Goal: Task Accomplishment & Management: Use online tool/utility

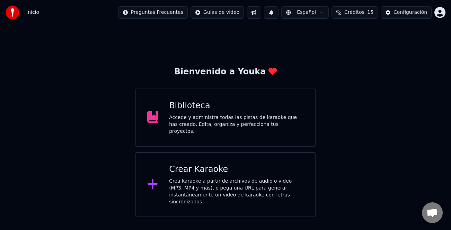
click at [251, 166] on div "Crear Karaoke" at bounding box center [236, 169] width 135 height 11
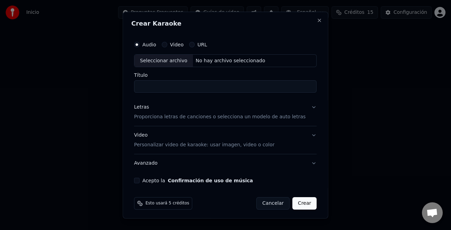
click at [164, 58] on div "Seleccionar archivo" at bounding box center [163, 60] width 59 height 12
type input "**********"
click at [142, 108] on div "Letras" at bounding box center [141, 107] width 15 height 7
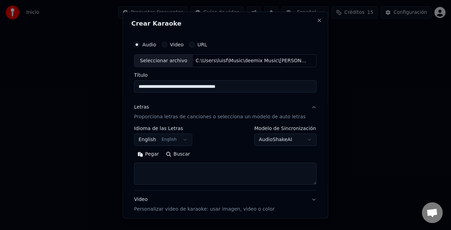
drag, startPoint x: 160, startPoint y: 153, endPoint x: 202, endPoint y: 167, distance: 44.4
click at [160, 154] on button "Pegar" at bounding box center [148, 154] width 28 height 11
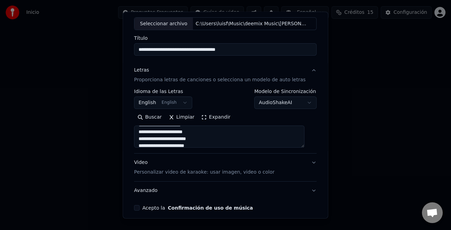
scroll to position [67, 0]
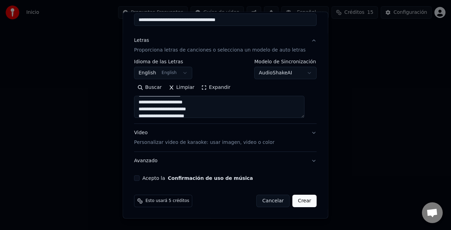
click at [145, 133] on div "Video Personalizar video de karaoke: usar imagen, video o color" at bounding box center [204, 137] width 140 height 17
type textarea "**********"
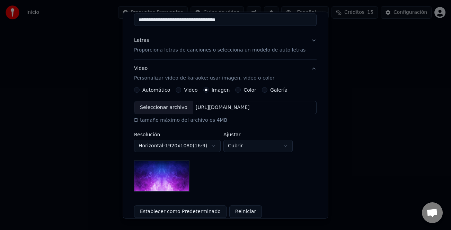
click at [267, 88] on div "Galería" at bounding box center [275, 90] width 26 height 6
click at [263, 91] on button "Galería" at bounding box center [265, 90] width 6 height 6
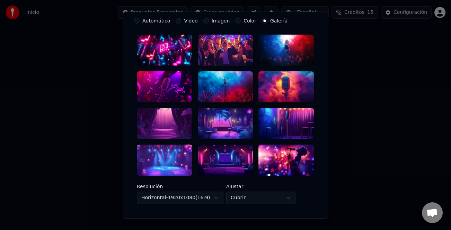
scroll to position [101, 0]
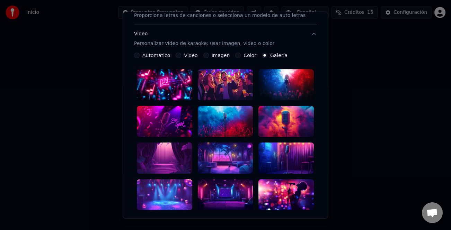
click at [294, 152] on div at bounding box center [286, 158] width 55 height 31
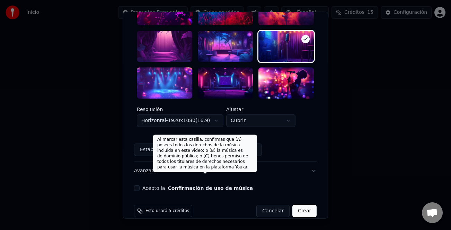
scroll to position [214, 0]
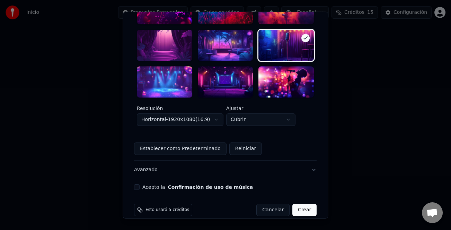
click at [140, 185] on button "Acepto la Confirmación de uso de música" at bounding box center [137, 188] width 6 height 6
click at [300, 206] on button "Crear" at bounding box center [304, 210] width 24 height 12
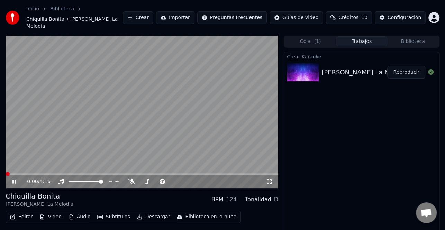
click at [6, 172] on span at bounding box center [8, 174] width 4 height 4
click at [20, 212] on button "Editar" at bounding box center [21, 217] width 28 height 10
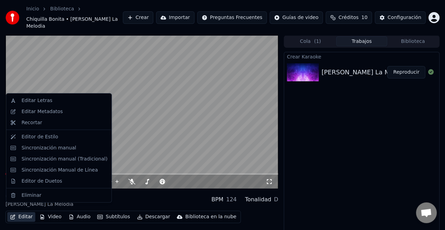
click at [209, 151] on video at bounding box center [142, 111] width 273 height 153
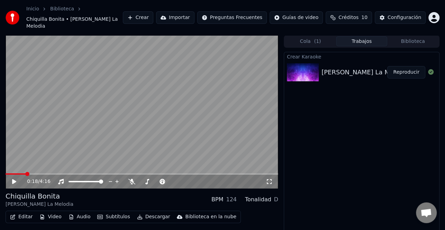
click at [15, 179] on icon at bounding box center [19, 182] width 16 height 6
click at [15, 180] on icon at bounding box center [13, 182] width 3 height 4
click at [410, 11] on button "Configuración" at bounding box center [400, 17] width 51 height 12
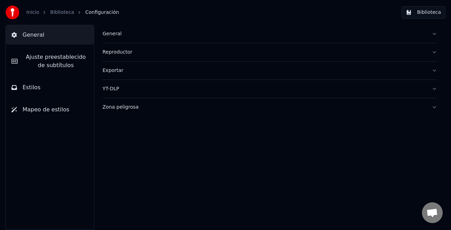
click at [59, 55] on span "Ajuste preestablecido de subtítulos" at bounding box center [55, 61] width 65 height 17
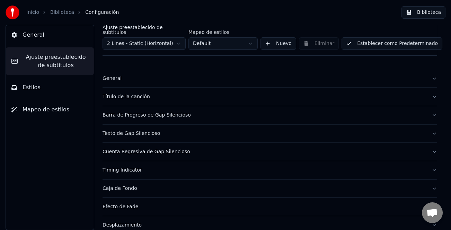
click at [135, 94] on div "Título de la canción" at bounding box center [263, 96] width 323 height 7
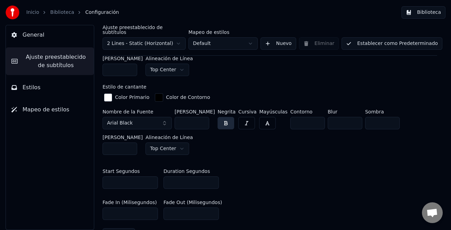
scroll to position [242, 0]
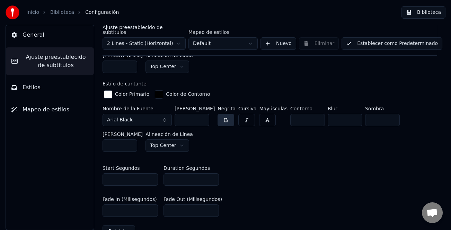
click at [212, 173] on input "*" at bounding box center [190, 179] width 55 height 12
type input "**"
click at [212, 173] on input "**" at bounding box center [190, 179] width 55 height 12
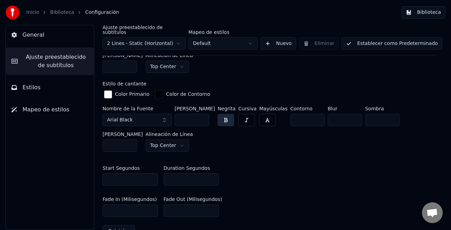
click at [399, 30] on div "Ajuste preestablecido de subtítulos 2 Lines - Static (Horizontal) Mapeo de esti…" at bounding box center [269, 40] width 334 height 31
drag, startPoint x: 393, startPoint y: 35, endPoint x: 390, endPoint y: 38, distance: 4.5
click at [392, 37] on button "Establecer como Predeterminado" at bounding box center [391, 43] width 101 height 12
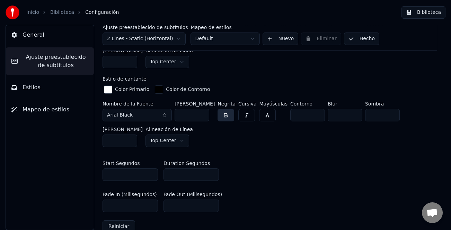
click at [360, 40] on button "Hecho" at bounding box center [361, 39] width 35 height 12
click at [426, 10] on button "Biblioteca" at bounding box center [423, 12] width 44 height 12
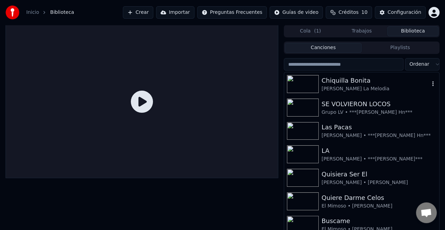
click at [359, 79] on div "Chiquilla Bonita" at bounding box center [376, 81] width 108 height 10
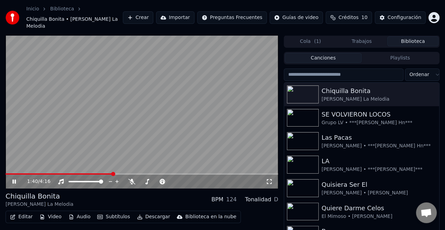
click at [9, 173] on span at bounding box center [59, 173] width 107 height 1
click at [13, 179] on icon at bounding box center [19, 182] width 16 height 6
click at [28, 212] on button "Editar" at bounding box center [21, 217] width 28 height 10
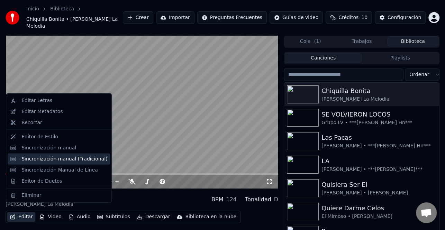
click at [64, 157] on div "Sincronización manual (Tradicional)" at bounding box center [64, 158] width 86 height 7
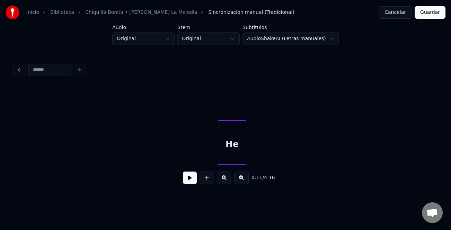
click at [192, 177] on button at bounding box center [190, 178] width 14 height 12
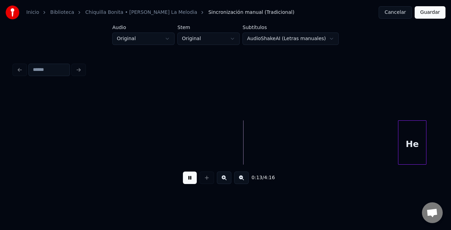
click at [422, 145] on div "He" at bounding box center [412, 144] width 28 height 47
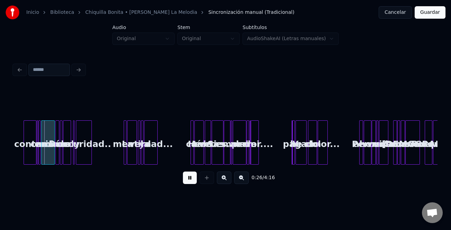
scroll to position [0, 316]
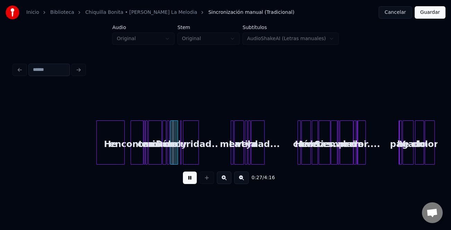
click at [107, 146] on div "He" at bounding box center [111, 144] width 28 height 47
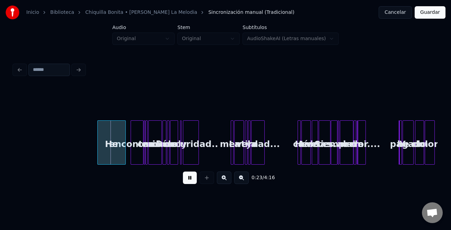
click at [220, 180] on button at bounding box center [224, 178] width 15 height 12
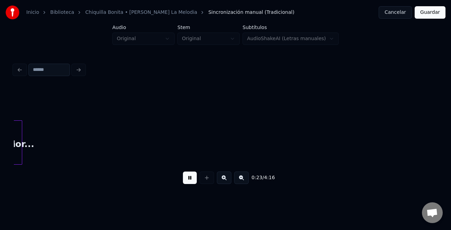
click at [220, 180] on button at bounding box center [224, 178] width 15 height 12
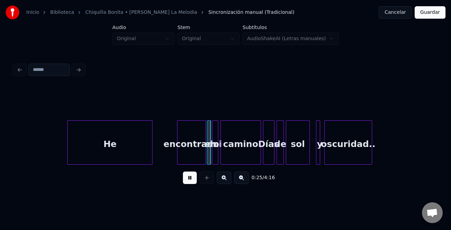
click at [177, 151] on div at bounding box center [178, 143] width 2 height 44
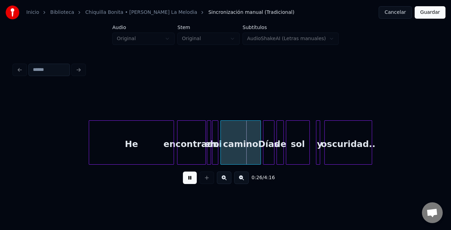
click at [149, 152] on div "He" at bounding box center [131, 144] width 84 height 47
click at [161, 151] on div at bounding box center [162, 143] width 2 height 44
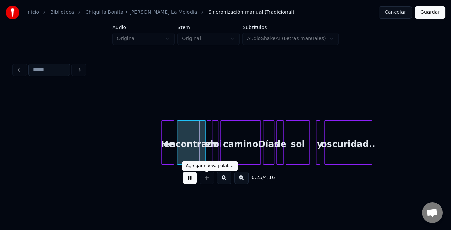
click at [224, 182] on button at bounding box center [224, 178] width 15 height 12
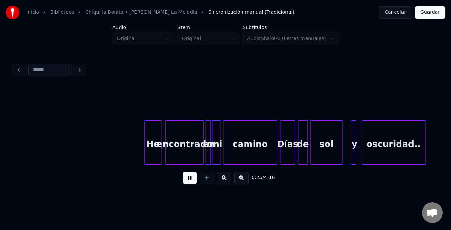
click at [224, 182] on button at bounding box center [224, 178] width 15 height 12
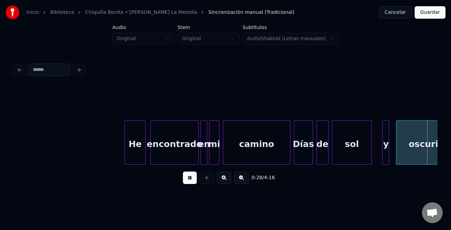
scroll to position [0, 2465]
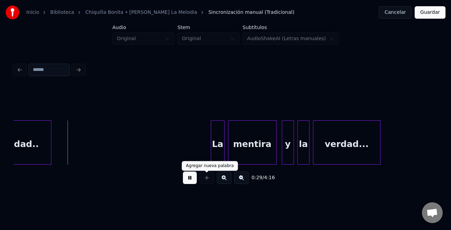
click at [192, 180] on button at bounding box center [190, 178] width 14 height 12
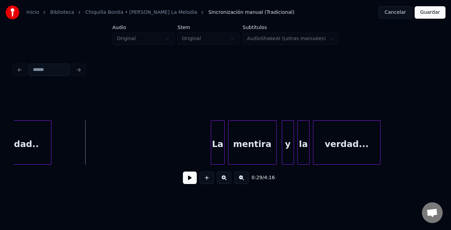
scroll to position [0, 2271]
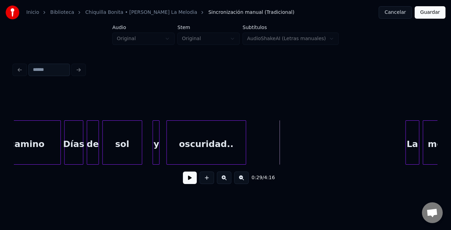
click at [154, 147] on div at bounding box center [154, 143] width 2 height 44
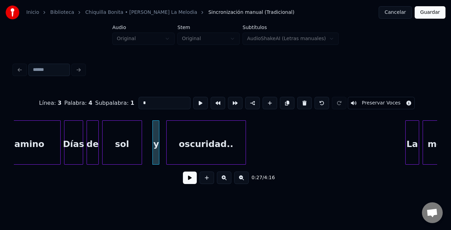
click at [160, 98] on input "*" at bounding box center [164, 103] width 52 height 12
type input "*"
click at [186, 174] on button at bounding box center [190, 178] width 14 height 12
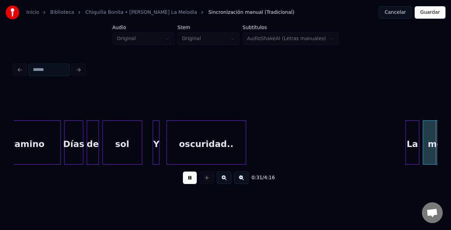
scroll to position [0, 2695]
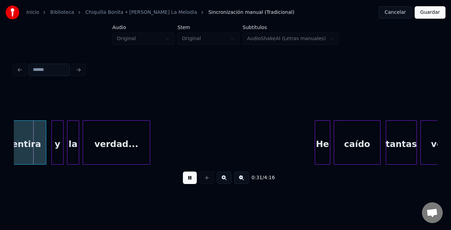
click at [404, 145] on div "tantas" at bounding box center [401, 144] width 30 height 47
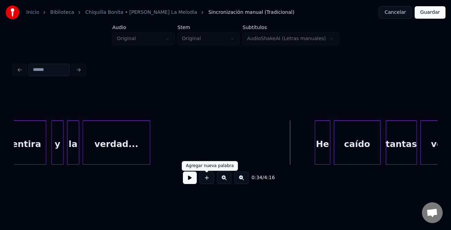
click at [194, 181] on button at bounding box center [190, 178] width 14 height 12
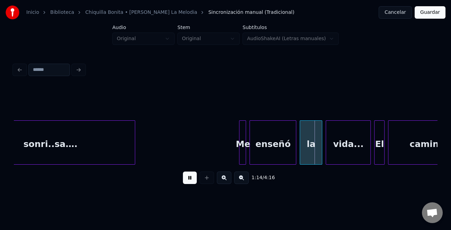
scroll to position [0, 6195]
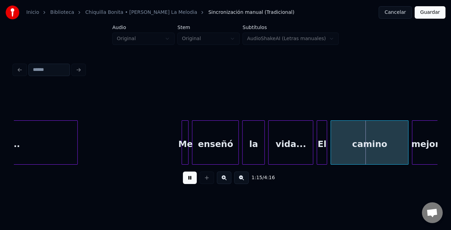
click at [190, 182] on button at bounding box center [190, 178] width 14 height 12
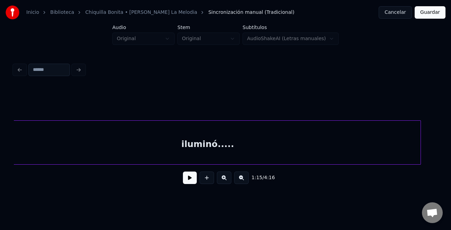
scroll to position [0, 4862]
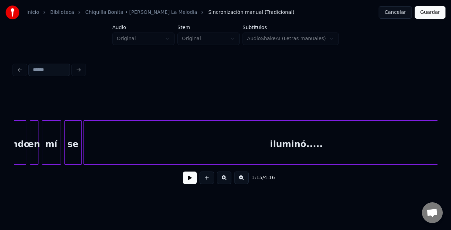
click at [80, 154] on div at bounding box center [80, 143] width 2 height 44
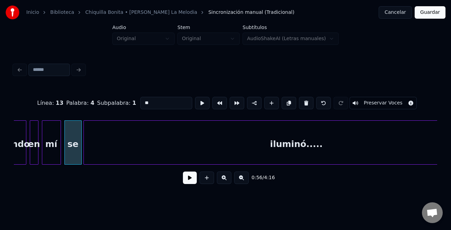
click at [191, 179] on button at bounding box center [190, 178] width 14 height 12
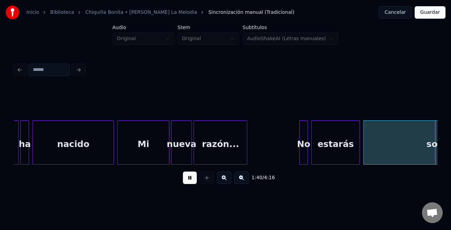
scroll to position [0, 8676]
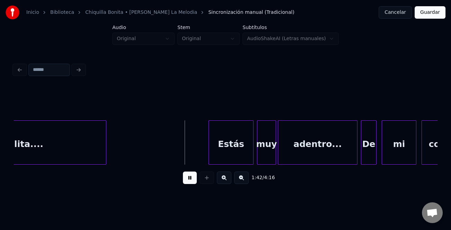
click at [209, 138] on div at bounding box center [210, 143] width 2 height 44
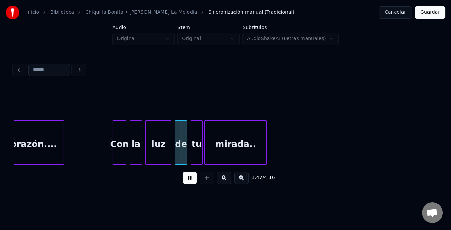
click at [113, 154] on div at bounding box center [114, 143] width 2 height 44
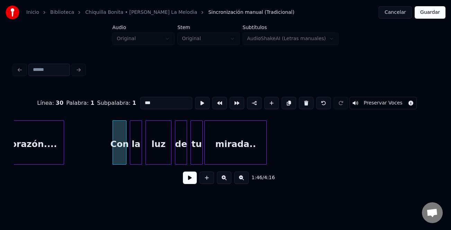
click at [113, 154] on div at bounding box center [114, 143] width 2 height 44
click at [110, 155] on div at bounding box center [111, 143] width 2 height 44
click at [192, 183] on button at bounding box center [190, 178] width 14 height 12
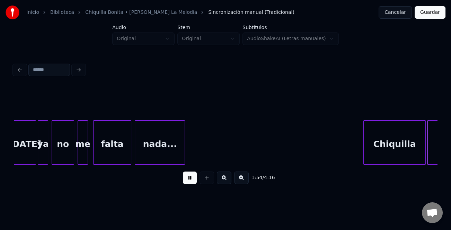
scroll to position [0, 9948]
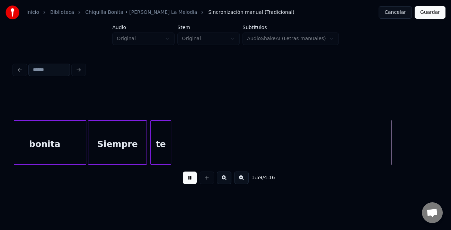
click at [170, 158] on div at bounding box center [170, 143] width 2 height 44
click at [188, 182] on button at bounding box center [190, 178] width 14 height 12
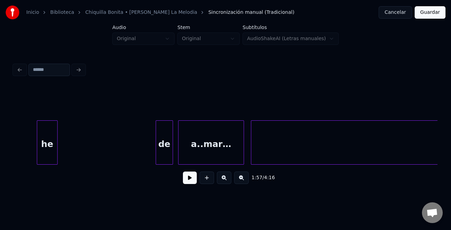
scroll to position [0, 11136]
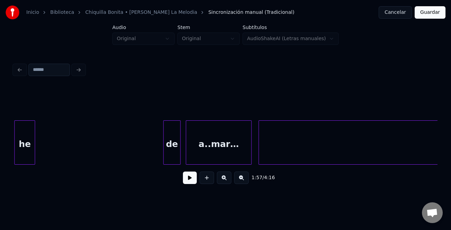
click at [15, 150] on div "he" at bounding box center [24, 142] width 21 height 44
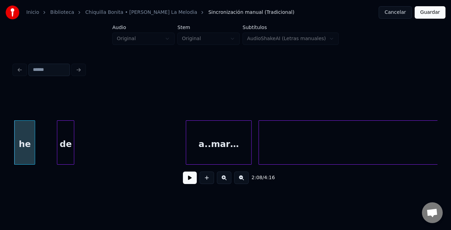
click at [62, 157] on div "de" at bounding box center [65, 144] width 17 height 47
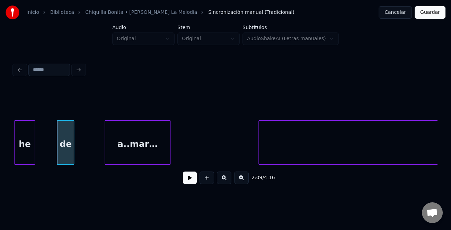
click at [142, 155] on div "a..mar…" at bounding box center [137, 144] width 65 height 47
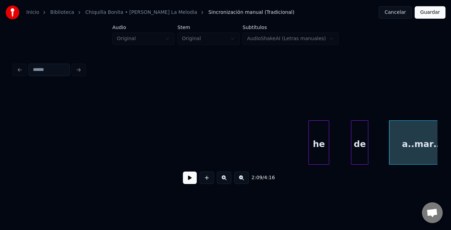
click at [243, 182] on button at bounding box center [241, 178] width 15 height 12
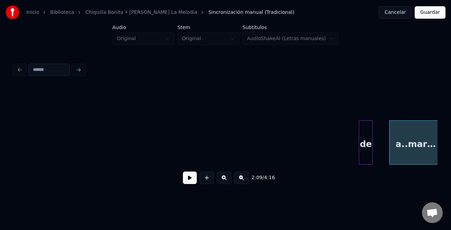
scroll to position [0, 8576]
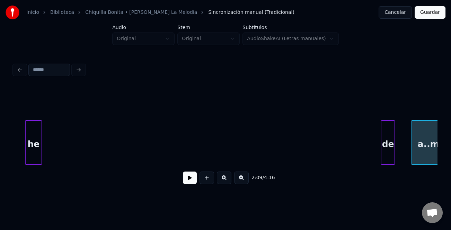
click at [12, 149] on div "2:09 / 4:16" at bounding box center [225, 125] width 429 height 137
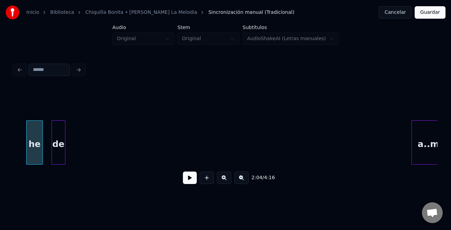
click at [59, 138] on div "de" at bounding box center [58, 144] width 13 height 47
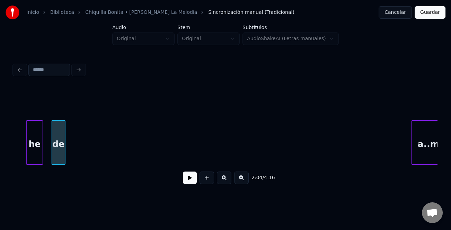
scroll to position [0, 8599]
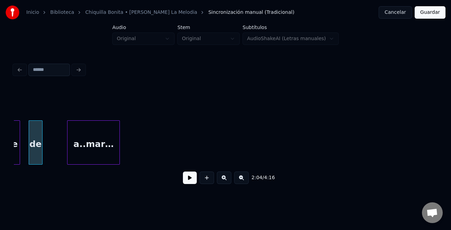
click at [104, 140] on div "a..mar…" at bounding box center [94, 144] width 52 height 47
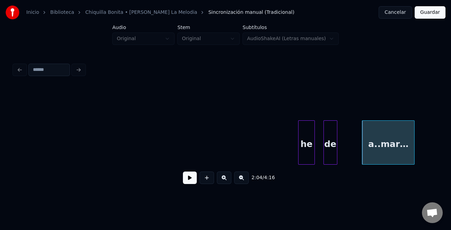
scroll to position [0, 8305]
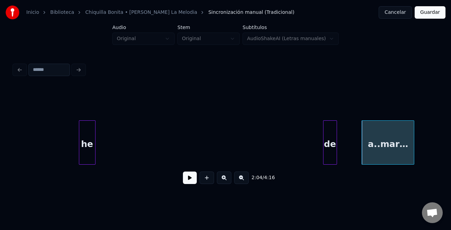
click at [79, 146] on div "he" at bounding box center [87, 144] width 16 height 47
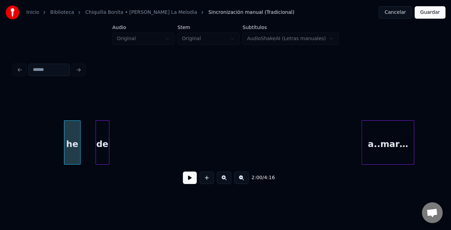
click at [104, 148] on div "de" at bounding box center [102, 144] width 13 height 47
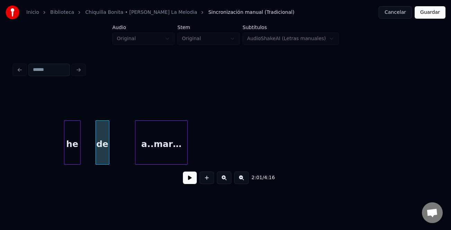
click at [161, 145] on div "a..mar…" at bounding box center [161, 144] width 52 height 47
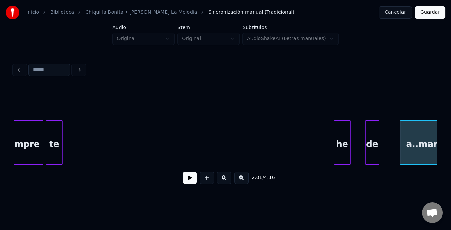
scroll to position [0, 8021]
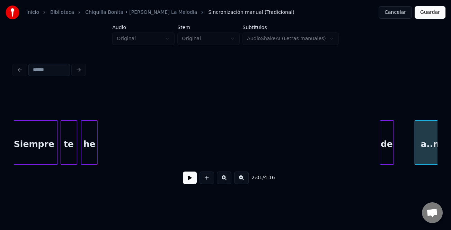
click at [87, 130] on div "he" at bounding box center [89, 144] width 16 height 47
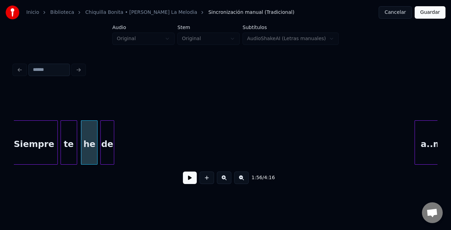
click at [107, 134] on div "de" at bounding box center [107, 144] width 13 height 47
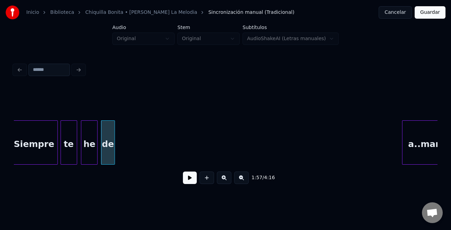
scroll to position [0, 8047]
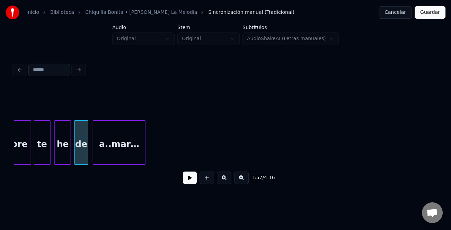
click at [130, 132] on div "a..mar…" at bounding box center [119, 144] width 52 height 47
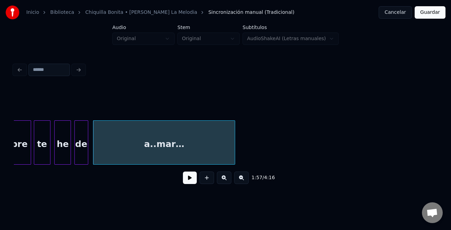
click at [234, 153] on div at bounding box center [234, 143] width 2 height 44
click at [47, 145] on div "te" at bounding box center [42, 144] width 16 height 47
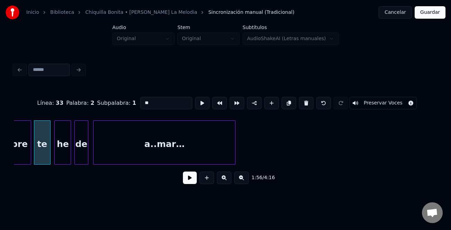
click at [190, 182] on button at bounding box center [190, 178] width 14 height 12
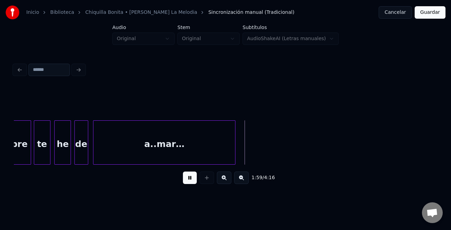
click at [243, 181] on button at bounding box center [241, 178] width 15 height 12
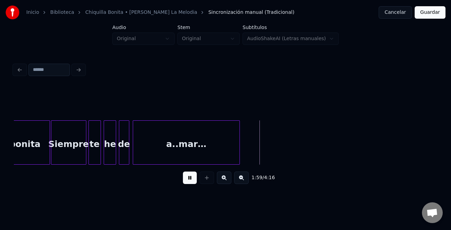
click at [243, 181] on button at bounding box center [241, 178] width 15 height 12
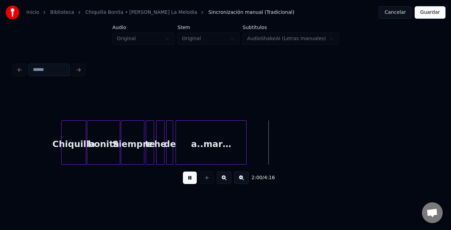
click at [243, 181] on button at bounding box center [241, 178] width 15 height 12
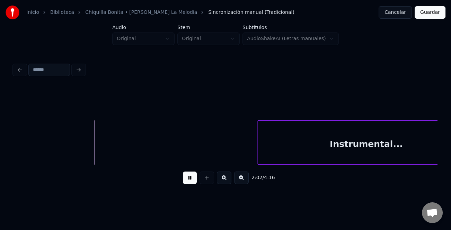
scroll to position [0, 2108]
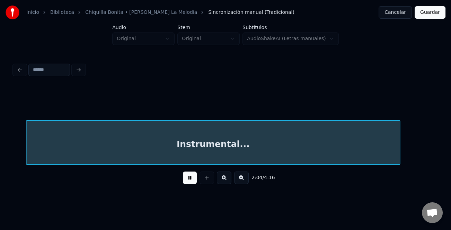
click at [27, 145] on div at bounding box center [27, 143] width 2 height 44
drag, startPoint x: 235, startPoint y: 167, endPoint x: 230, endPoint y: 165, distance: 6.2
click at [222, 165] on div "Instrumental..." at bounding box center [225, 142] width 423 height 44
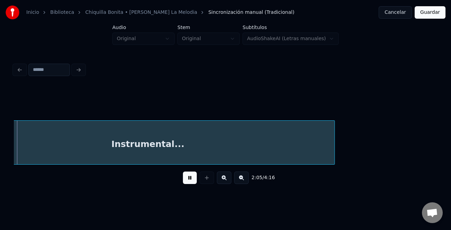
scroll to position [0, 2177]
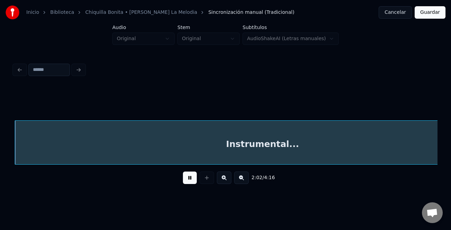
click at [450, 160] on html "Inicio Biblioteca Chiquilla Bonita • [PERSON_NAME] La Melodia Sincronización ma…" at bounding box center [225, 102] width 451 height 205
drag, startPoint x: 180, startPoint y: 181, endPoint x: 186, endPoint y: 181, distance: 5.9
click at [185, 181] on div "2:04 / 4:16" at bounding box center [225, 177] width 412 height 15
click at [186, 181] on button at bounding box center [190, 178] width 14 height 12
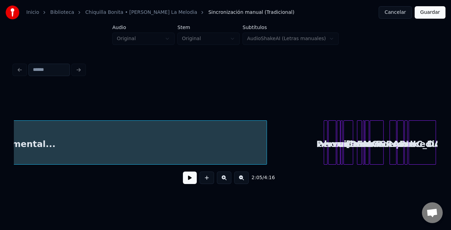
scroll to position [0, 2469]
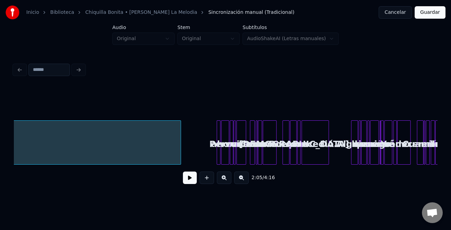
click at [181, 154] on div at bounding box center [180, 143] width 2 height 44
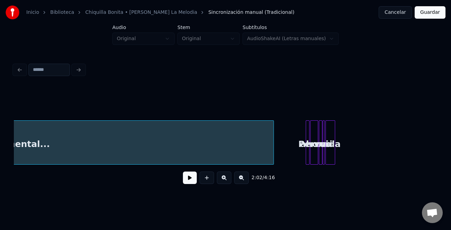
scroll to position [0, 2409]
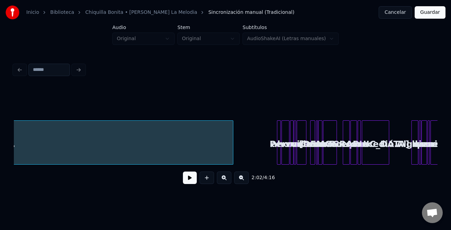
click at [232, 158] on div at bounding box center [232, 143] width 2 height 44
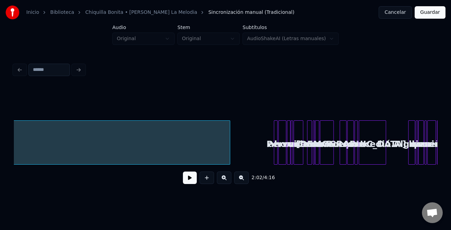
scroll to position [0, 2430]
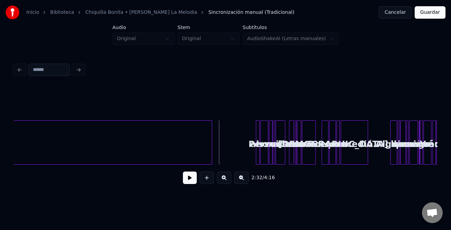
click at [224, 176] on button at bounding box center [224, 178] width 15 height 12
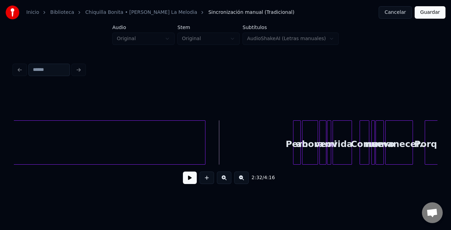
click at [222, 177] on button at bounding box center [224, 178] width 15 height 12
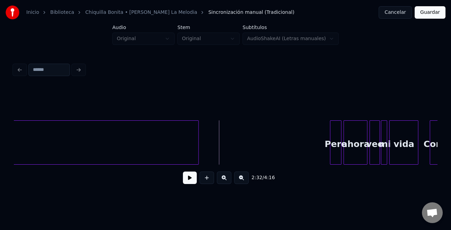
click at [222, 177] on button at bounding box center [224, 178] width 15 height 12
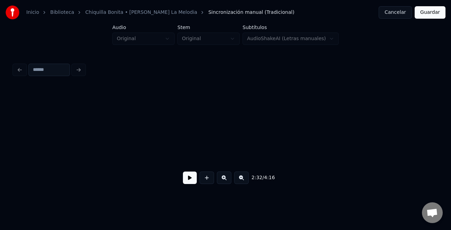
scroll to position [0, 10336]
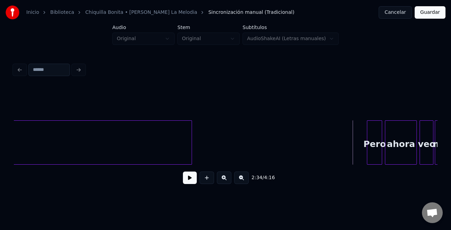
click at [186, 179] on button at bounding box center [190, 178] width 14 height 12
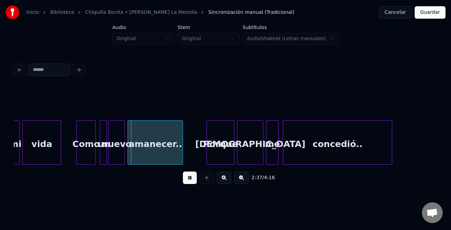
click at [224, 183] on button at bounding box center [224, 178] width 15 height 12
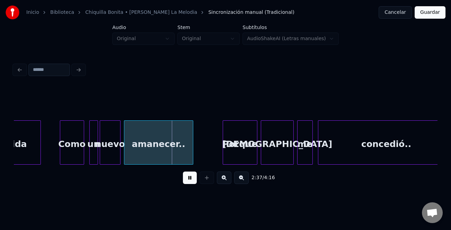
click at [224, 183] on button at bounding box center [224, 178] width 15 height 12
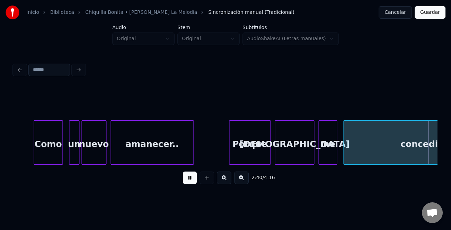
scroll to position [0, 16637]
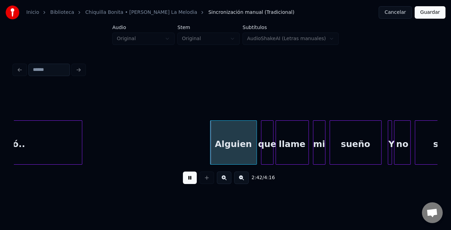
click at [210, 152] on div at bounding box center [211, 143] width 2 height 44
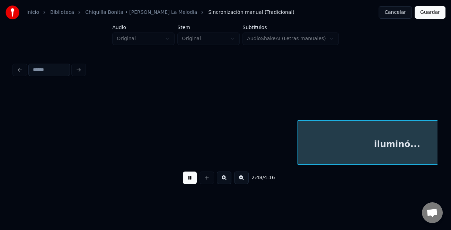
scroll to position [0, 17483]
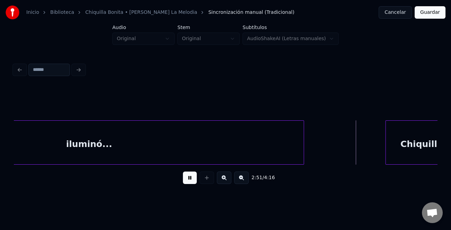
click at [302, 178] on div "2:51 / 4:16" at bounding box center [225, 138] width 423 height 105
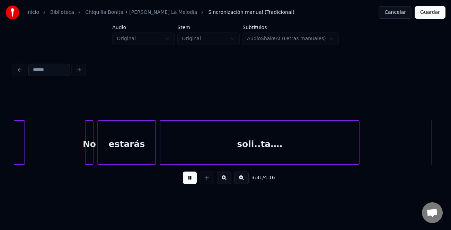
scroll to position [0, 22001]
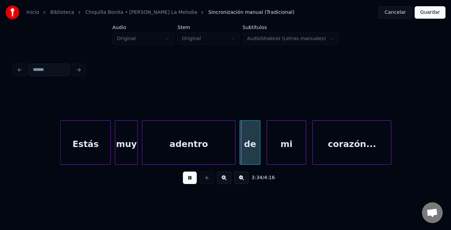
click at [62, 146] on div at bounding box center [62, 143] width 2 height 44
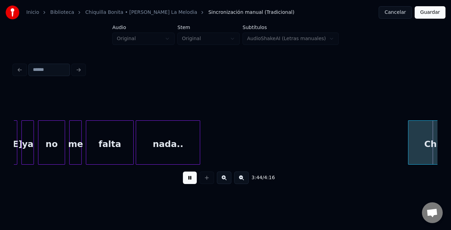
scroll to position [0, 23272]
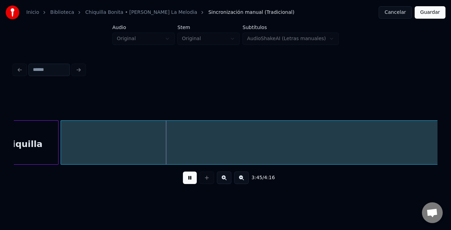
click at [241, 178] on button at bounding box center [241, 178] width 15 height 12
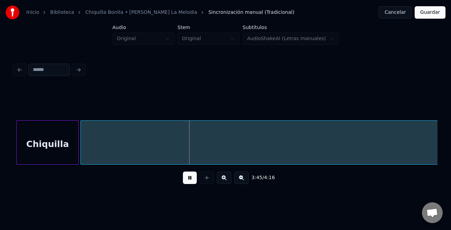
click at [241, 178] on button at bounding box center [241, 178] width 15 height 12
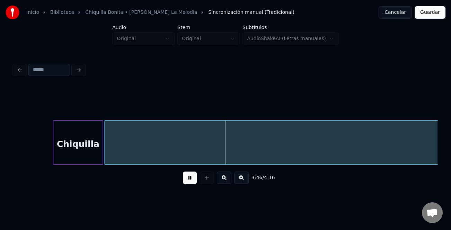
click at [241, 178] on button at bounding box center [241, 178] width 15 height 12
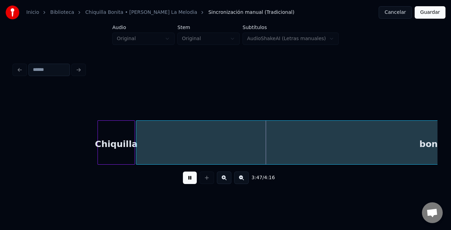
click at [241, 178] on button at bounding box center [241, 178] width 15 height 12
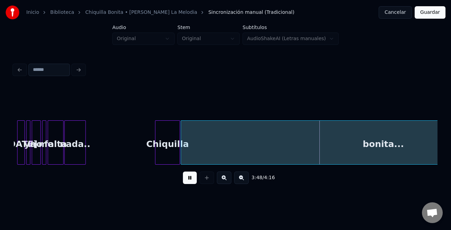
click at [241, 181] on button at bounding box center [241, 178] width 15 height 12
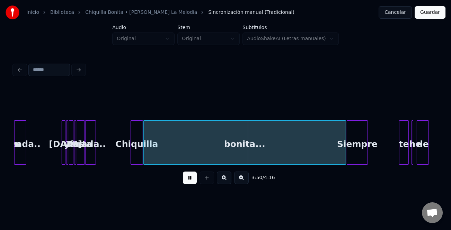
scroll to position [0, 3771]
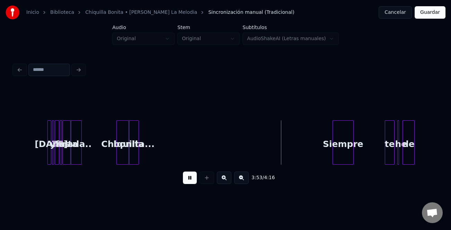
click at [137, 144] on div at bounding box center [137, 143] width 2 height 44
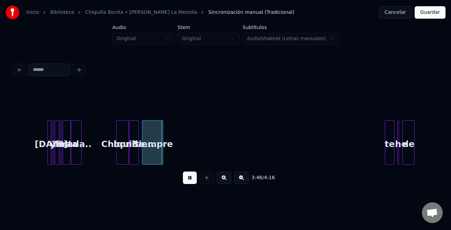
click at [156, 154] on div "Siempre" at bounding box center [152, 144] width 20 height 47
click at [157, 154] on div at bounding box center [158, 143] width 2 height 44
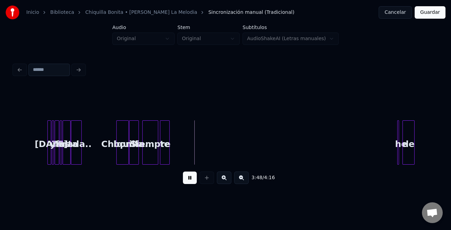
click at [166, 153] on div "te" at bounding box center [164, 144] width 9 height 47
click at [161, 154] on div at bounding box center [162, 143] width 2 height 44
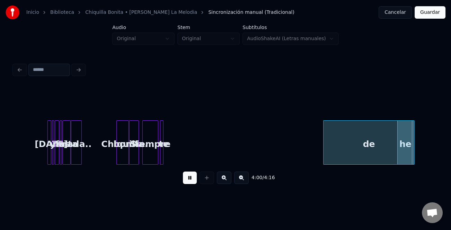
click at [325, 153] on div at bounding box center [324, 143] width 2 height 44
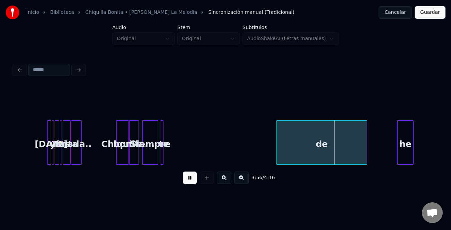
click at [327, 149] on div "de" at bounding box center [322, 144] width 90 height 47
click at [176, 151] on div "he" at bounding box center [174, 144] width 16 height 47
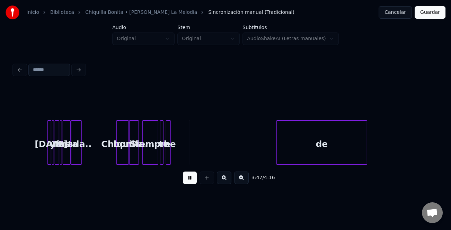
click at [168, 152] on div at bounding box center [169, 143] width 2 height 44
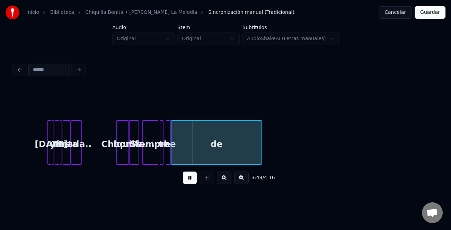
click at [228, 152] on div "de" at bounding box center [216, 144] width 90 height 47
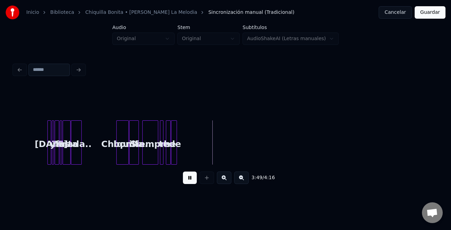
click at [176, 149] on div at bounding box center [175, 143] width 2 height 44
drag, startPoint x: 396, startPoint y: 167, endPoint x: 408, endPoint y: 167, distance: 11.4
click at [408, 167] on div "3:48 / 4:16" at bounding box center [225, 178] width 423 height 26
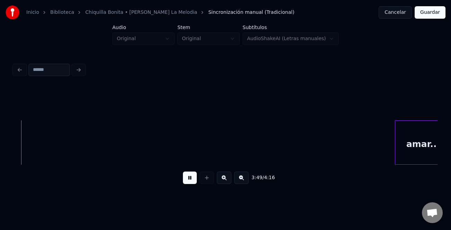
scroll to position [0, 3978]
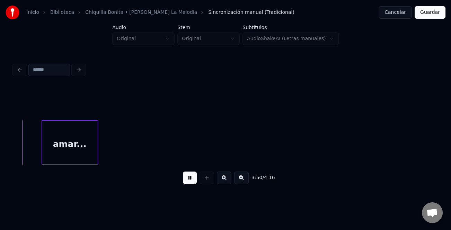
click at [78, 144] on div "amar..." at bounding box center [70, 144] width 56 height 47
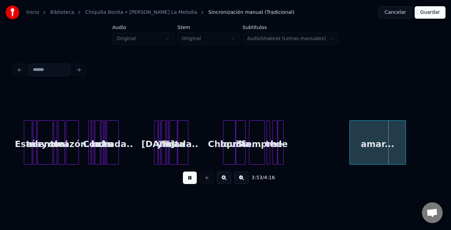
scroll to position [0, 3676]
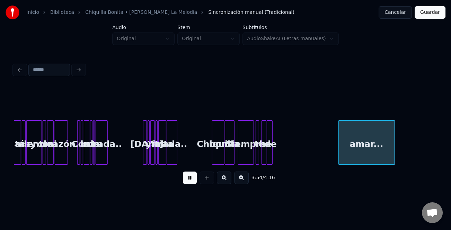
drag, startPoint x: 189, startPoint y: 180, endPoint x: 244, endPoint y: 180, distance: 55.0
click at [194, 180] on button at bounding box center [190, 178] width 14 height 12
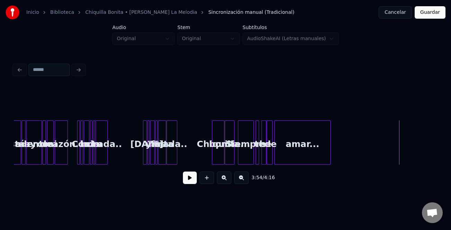
click at [306, 149] on div "amar..." at bounding box center [303, 144] width 56 height 47
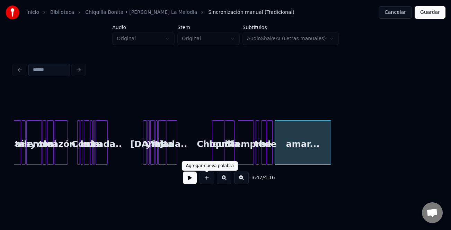
click at [209, 178] on button at bounding box center [206, 178] width 15 height 12
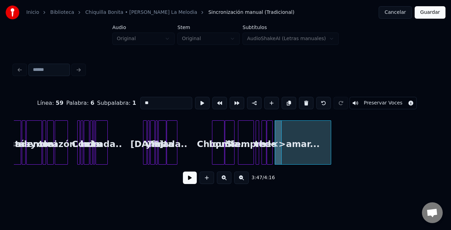
click at [209, 178] on button at bounding box center [206, 178] width 15 height 12
click at [224, 182] on button at bounding box center [224, 178] width 15 height 12
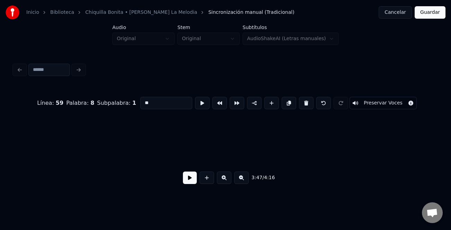
click at [224, 182] on button at bounding box center [224, 178] width 15 height 12
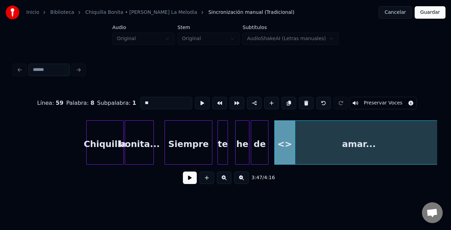
click at [92, 145] on div "Chiquilla" at bounding box center [105, 144] width 37 height 47
type input "*********"
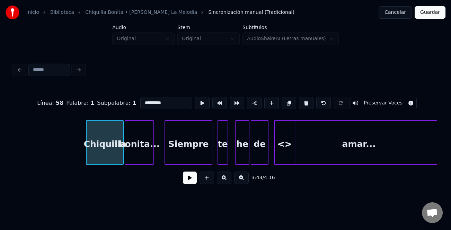
click at [192, 181] on button at bounding box center [190, 178] width 14 height 12
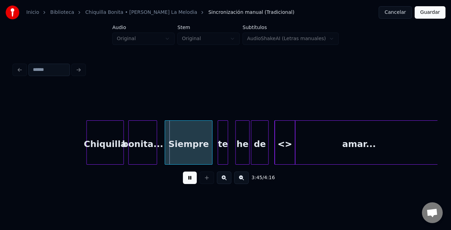
click at [145, 158] on div "bonita..." at bounding box center [142, 144] width 28 height 47
click at [197, 157] on div "Siempre" at bounding box center [183, 144] width 47 height 47
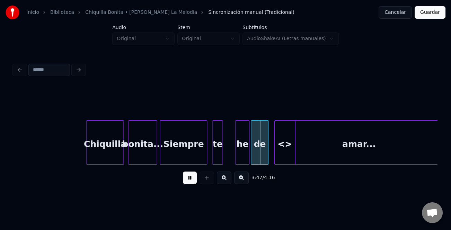
click at [217, 159] on div "te" at bounding box center [218, 144] width 10 height 47
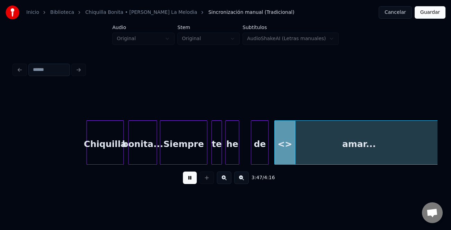
click at [228, 158] on div "he" at bounding box center [232, 144] width 14 height 47
click at [233, 156] on div at bounding box center [234, 143] width 2 height 44
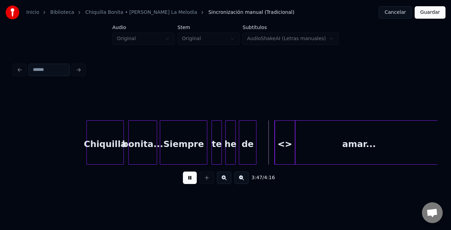
click at [247, 157] on div "de" at bounding box center [247, 144] width 17 height 47
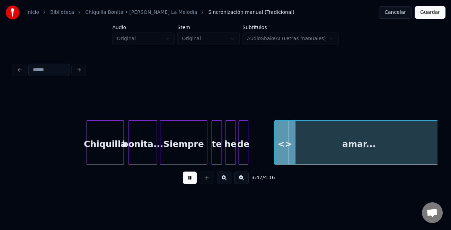
click at [245, 157] on div at bounding box center [246, 143] width 2 height 44
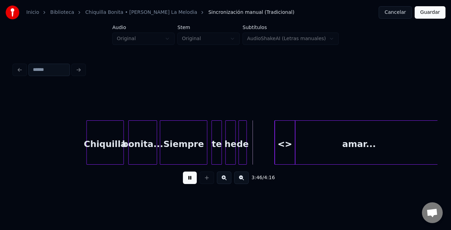
click at [286, 152] on div "<>" at bounding box center [285, 144] width 20 height 47
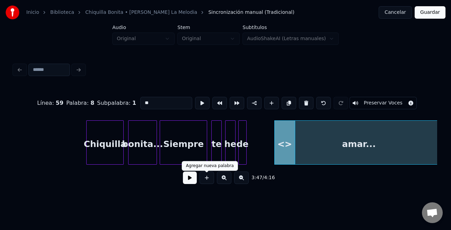
click at [196, 178] on button at bounding box center [190, 178] width 14 height 12
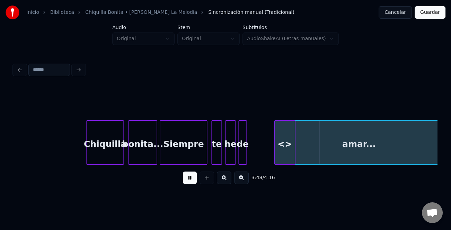
click at [193, 179] on button at bounding box center [190, 178] width 14 height 12
click at [290, 147] on div "<>" at bounding box center [285, 144] width 20 height 47
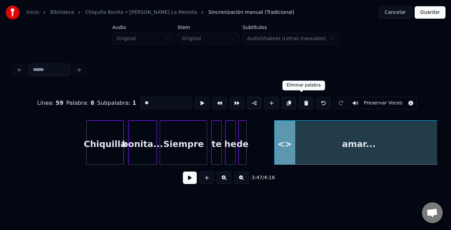
click at [304, 101] on button at bounding box center [306, 103] width 15 height 12
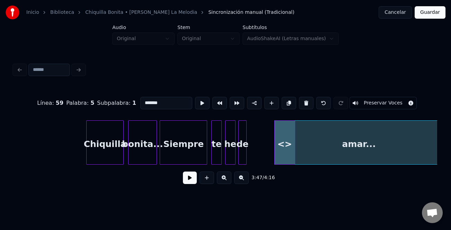
click at [303, 107] on div "Línea : 59 Palabra : 5 Subpalabra : 1 ******* Preservar Voces" at bounding box center [225, 103] width 423 height 35
click at [302, 102] on button at bounding box center [306, 103] width 15 height 12
type input "**"
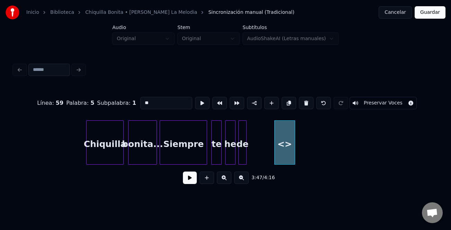
click at [290, 149] on div "<>" at bounding box center [285, 144] width 20 height 47
click at [167, 104] on input "**" at bounding box center [166, 103] width 52 height 12
type input "*"
click at [289, 151] on div "A" at bounding box center [285, 144] width 20 height 47
click at [299, 99] on button at bounding box center [306, 103] width 15 height 12
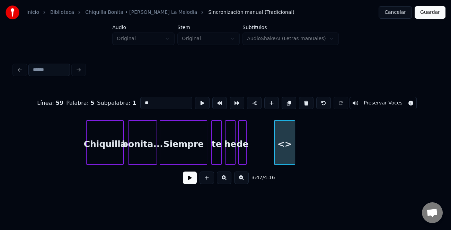
click at [283, 145] on div "<>" at bounding box center [285, 144] width 20 height 47
click at [300, 101] on button at bounding box center [306, 103] width 15 height 12
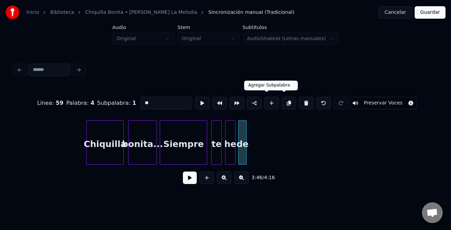
click at [269, 101] on button at bounding box center [271, 103] width 15 height 12
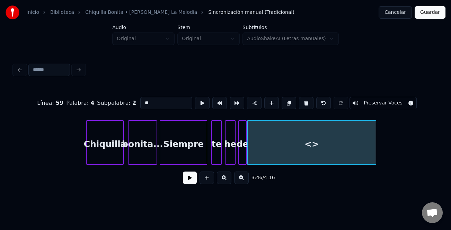
click at [376, 159] on div at bounding box center [375, 143] width 2 height 44
click at [314, 150] on div "<>" at bounding box center [323, 144] width 150 height 47
click at [150, 102] on input "**" at bounding box center [166, 103] width 52 height 12
type input "*"
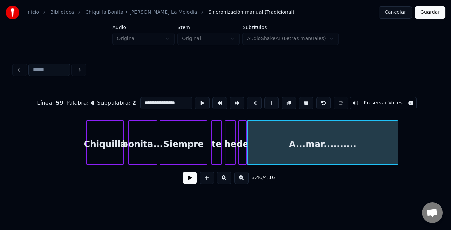
click at [150, 102] on input "**********" at bounding box center [166, 103] width 52 height 12
click at [183, 151] on div "Siempre" at bounding box center [183, 144] width 47 height 47
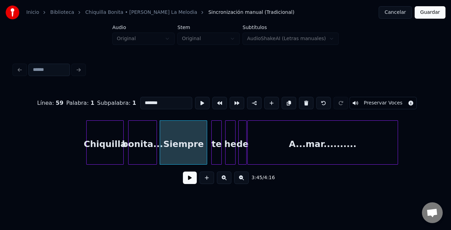
type input "*******"
click at [190, 178] on button at bounding box center [190, 178] width 14 height 12
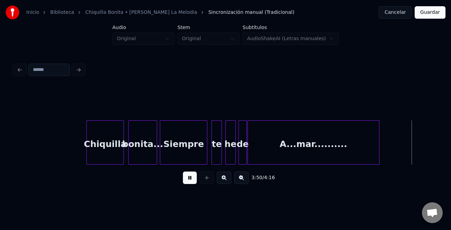
click at [377, 150] on div at bounding box center [378, 143] width 2 height 44
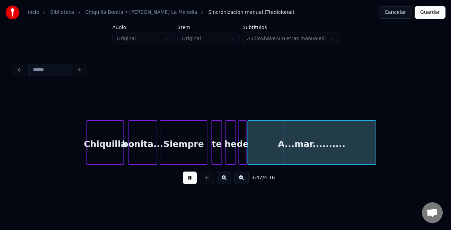
click at [435, 11] on button "Guardar" at bounding box center [429, 12] width 31 height 12
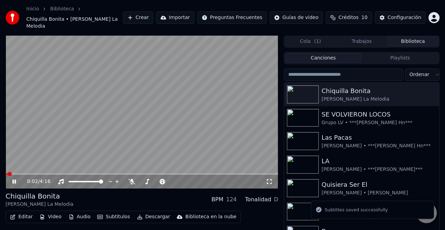
click at [29, 212] on button "Editar" at bounding box center [21, 217] width 28 height 10
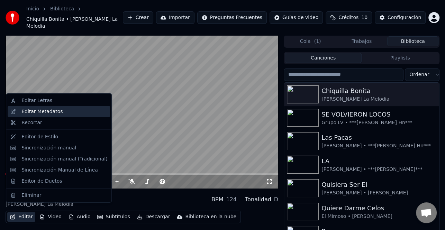
click at [57, 114] on div "Editar Metadatos" at bounding box center [41, 111] width 41 height 7
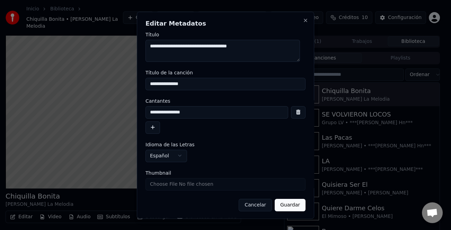
click at [153, 127] on button "button" at bounding box center [152, 127] width 15 height 12
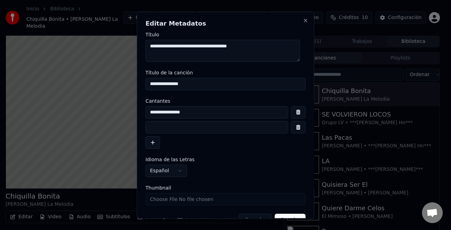
click at [159, 128] on input at bounding box center [216, 127] width 143 height 12
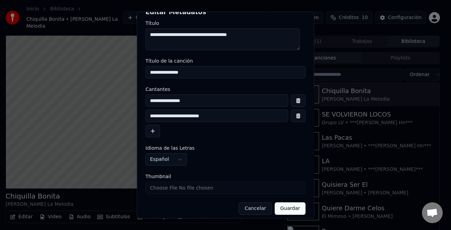
scroll to position [16, 0]
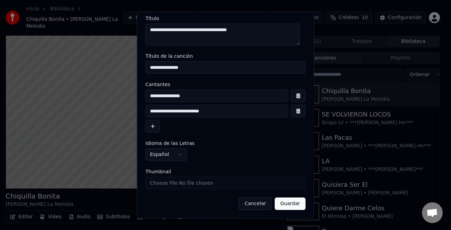
type input "**********"
click at [286, 204] on button "Guardar" at bounding box center [290, 204] width 31 height 12
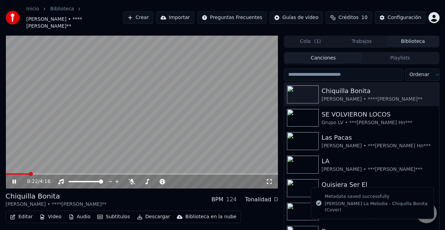
drag, startPoint x: 11, startPoint y: 173, endPoint x: 8, endPoint y: 175, distance: 3.6
click at [8, 175] on div "0:22 / 4:16" at bounding box center [142, 111] width 273 height 153
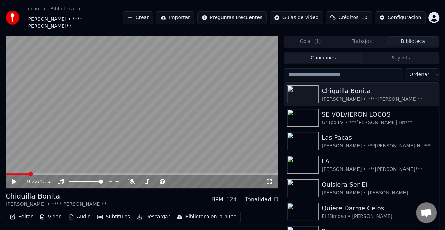
click at [9, 175] on div "0:22 / 4:16" at bounding box center [142, 182] width 273 height 14
click at [6, 174] on span at bounding box center [6, 173] width 0 height 1
click at [14, 180] on icon at bounding box center [19, 182] width 16 height 6
click at [145, 219] on button "Descargar" at bounding box center [153, 217] width 39 height 10
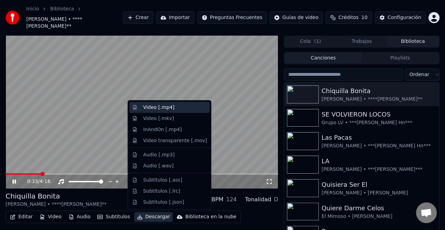
click at [165, 106] on div "Video [.mp4]" at bounding box center [158, 107] width 31 height 7
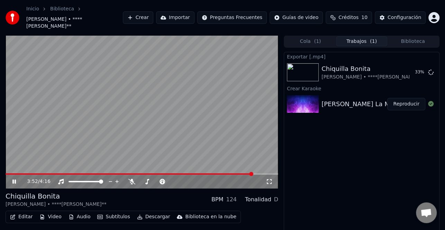
click at [16, 181] on icon at bounding box center [19, 182] width 16 height 6
click at [432, 71] on icon at bounding box center [431, 72] width 6 height 6
click at [26, 218] on button "Editar" at bounding box center [21, 217] width 28 height 10
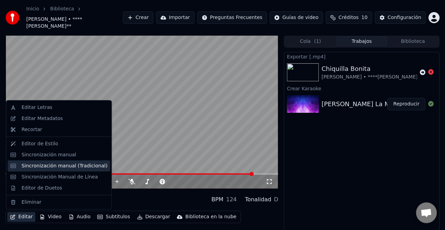
click at [63, 162] on div "Sincronización manual (Tradicional)" at bounding box center [64, 165] width 86 height 7
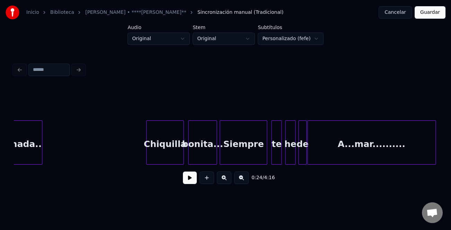
scroll to position [0, 11499]
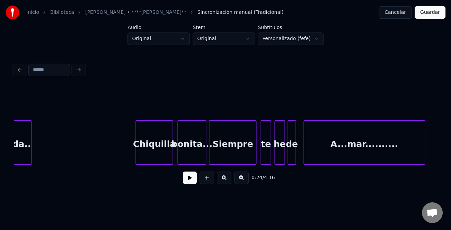
click at [305, 154] on div at bounding box center [305, 143] width 2 height 44
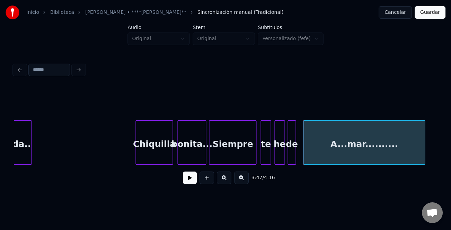
click at [356, 131] on div "A...mar.........." at bounding box center [364, 144] width 121 height 47
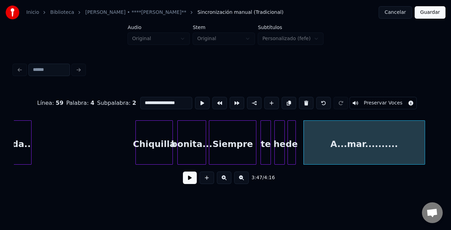
click at [141, 101] on input "**********" at bounding box center [166, 103] width 52 height 12
click at [143, 99] on input "**********" at bounding box center [166, 103] width 52 height 12
click at [352, 142] on div "a...mar.........." at bounding box center [364, 144] width 121 height 47
click at [144, 98] on input "**********" at bounding box center [166, 103] width 52 height 12
click at [144, 99] on input "**********" at bounding box center [166, 103] width 52 height 12
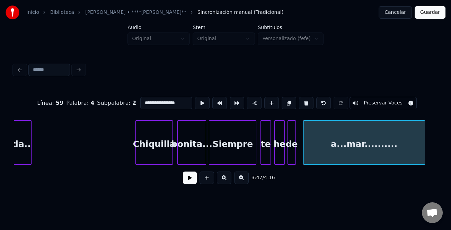
click at [145, 100] on input "**********" at bounding box center [166, 103] width 52 height 12
type input "**********"
click at [438, 14] on button "Guardar" at bounding box center [429, 12] width 31 height 12
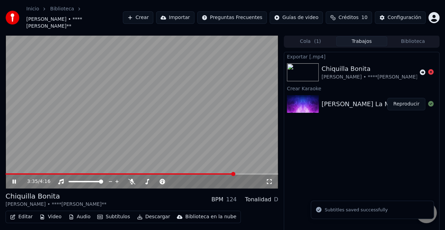
click at [235, 174] on span at bounding box center [142, 173] width 273 height 1
click at [211, 118] on video at bounding box center [142, 111] width 273 height 153
click at [11, 180] on icon at bounding box center [19, 182] width 16 height 6
click at [15, 181] on icon at bounding box center [13, 182] width 3 height 4
click at [28, 217] on button "Editar" at bounding box center [21, 217] width 28 height 10
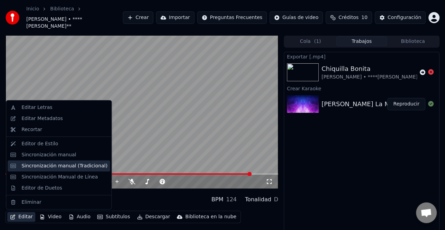
click at [60, 167] on div "Sincronización manual (Tradicional)" at bounding box center [64, 165] width 86 height 7
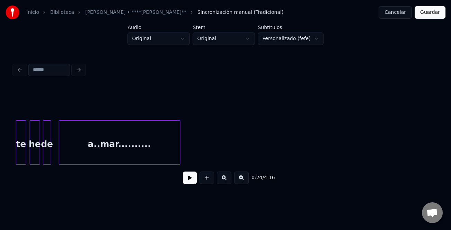
scroll to position [0, 11734]
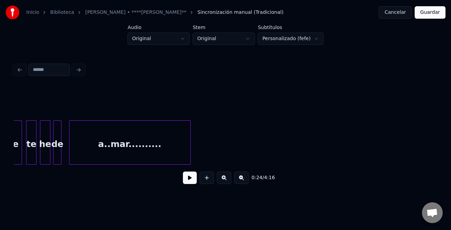
click at [156, 137] on div "a..mar.........." at bounding box center [129, 144] width 121 height 47
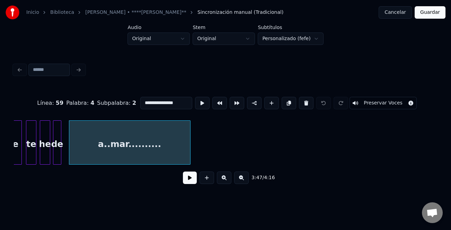
click at [60, 151] on div at bounding box center [60, 143] width 2 height 44
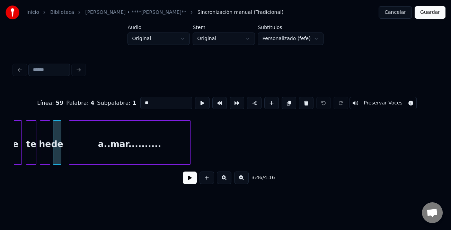
click at [99, 150] on div "a..mar.........." at bounding box center [129, 144] width 121 height 47
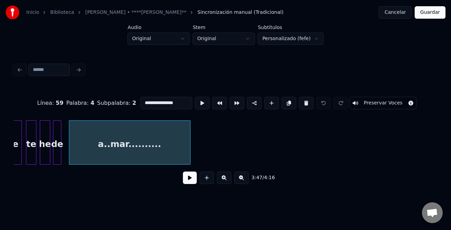
drag, startPoint x: 172, startPoint y: 105, endPoint x: 124, endPoint y: 105, distance: 48.1
click at [124, 105] on div "**********" at bounding box center [225, 103] width 423 height 35
click at [300, 98] on button at bounding box center [306, 103] width 15 height 12
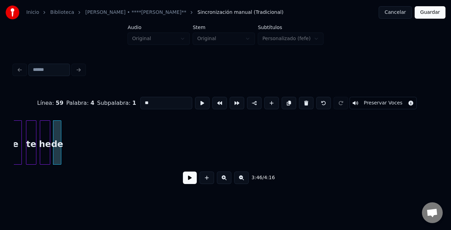
click at [58, 151] on div "de" at bounding box center [57, 144] width 8 height 47
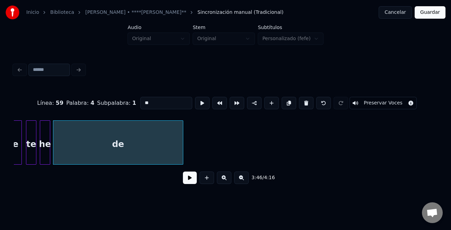
click at [181, 157] on div at bounding box center [182, 143] width 2 height 44
click at [161, 105] on input "**" at bounding box center [166, 103] width 52 height 12
paste input "**********"
click at [185, 145] on div at bounding box center [183, 143] width 2 height 44
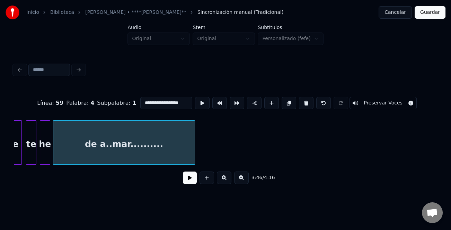
type input "**********"
click at [428, 14] on button "Guardar" at bounding box center [429, 12] width 31 height 12
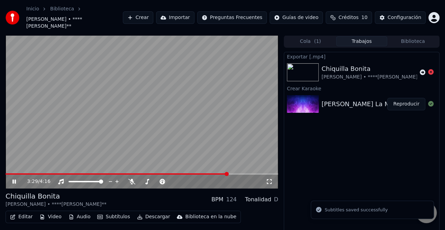
click at [228, 173] on span at bounding box center [142, 173] width 273 height 1
click at [238, 173] on video at bounding box center [142, 111] width 273 height 153
click at [239, 174] on span at bounding box center [142, 173] width 273 height 1
click at [246, 174] on span at bounding box center [142, 173] width 273 height 1
click at [15, 181] on icon at bounding box center [14, 181] width 4 height 5
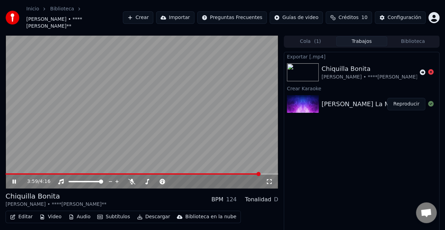
click at [17, 180] on icon at bounding box center [19, 182] width 16 height 6
click at [23, 216] on button "Editar" at bounding box center [21, 217] width 28 height 10
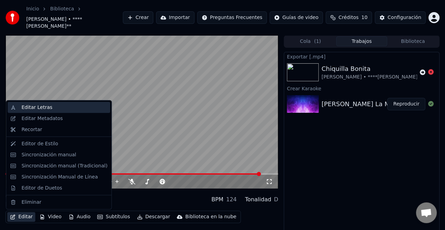
click at [70, 108] on div "Editar Letras" at bounding box center [64, 107] width 86 height 7
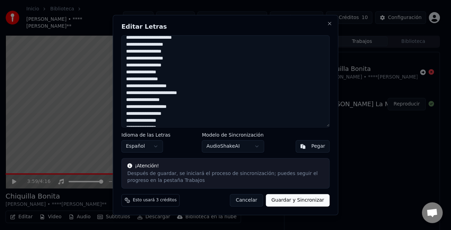
scroll to position [323, 0]
click at [330, 25] on button "Close" at bounding box center [330, 24] width 6 height 6
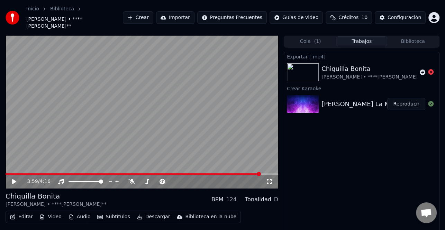
click at [24, 217] on button "Editar" at bounding box center [21, 217] width 28 height 10
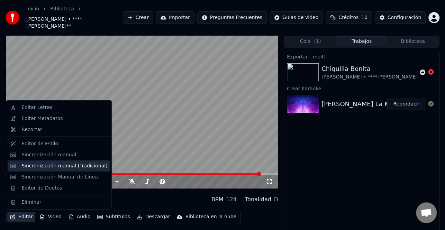
click at [83, 165] on div "Sincronización manual (Tradicional)" at bounding box center [64, 165] width 86 height 7
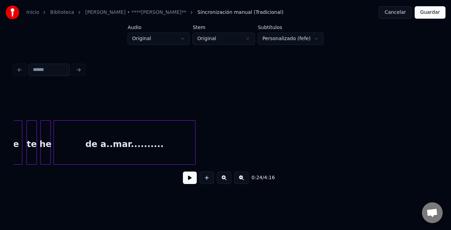
scroll to position [0, 11659]
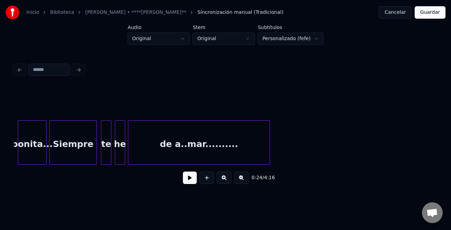
click at [230, 142] on div "de a..mar.........." at bounding box center [198, 144] width 141 height 47
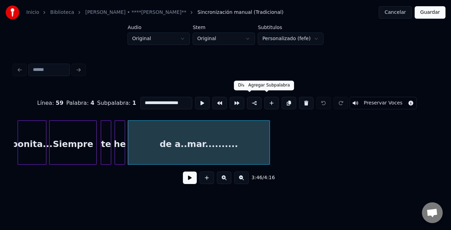
click at [268, 101] on button at bounding box center [271, 103] width 15 height 12
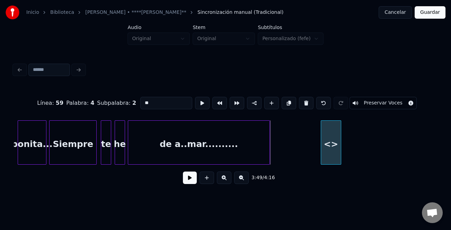
click at [341, 139] on div "<>" at bounding box center [331, 144] width 20 height 47
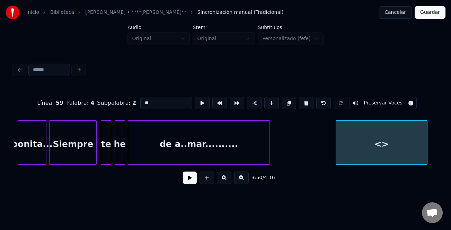
click at [449, 152] on div "Inicio Biblioteca Chiquilla Bonita • [PERSON_NAME] La Melodia • ****[PERSON_NAM…" at bounding box center [225, 97] width 451 height 194
click at [402, 151] on div "<>" at bounding box center [394, 144] width 116 height 47
click at [172, 104] on input "**" at bounding box center [166, 103] width 52 height 12
type input "*"
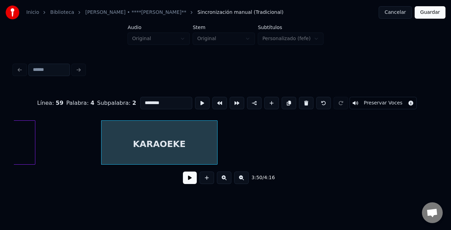
scroll to position [0, 11915]
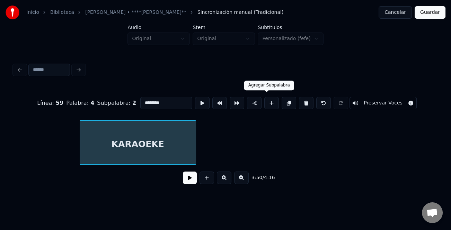
drag, startPoint x: 262, startPoint y: 100, endPoint x: 260, endPoint y: 115, distance: 14.7
click at [264, 100] on button at bounding box center [271, 103] width 15 height 12
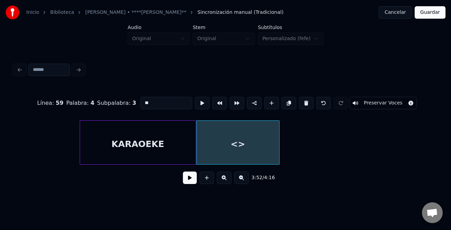
click at [279, 152] on div at bounding box center [278, 143] width 2 height 44
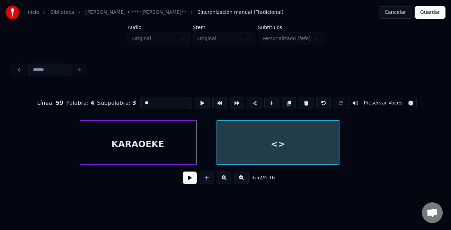
click at [312, 151] on div "<>" at bounding box center [278, 144] width 122 height 47
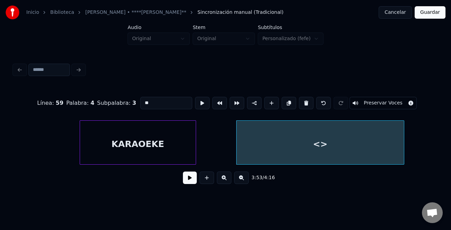
click at [404, 160] on div at bounding box center [403, 143] width 2 height 44
click at [368, 154] on div "<>" at bounding box center [327, 144] width 183 height 47
click at [165, 104] on input "**" at bounding box center [166, 103] width 52 height 12
type input "*"
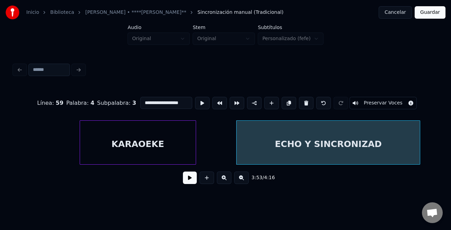
scroll to position [0, 9]
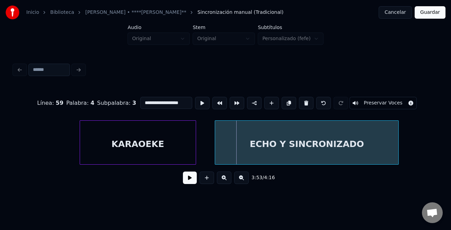
click at [264, 157] on div "ECHO Y SINCRONIZADO" at bounding box center [306, 144] width 183 height 47
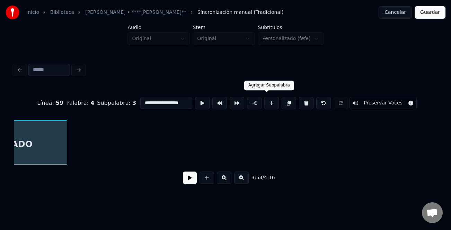
scroll to position [0, 0]
click at [264, 104] on button at bounding box center [271, 103] width 15 height 12
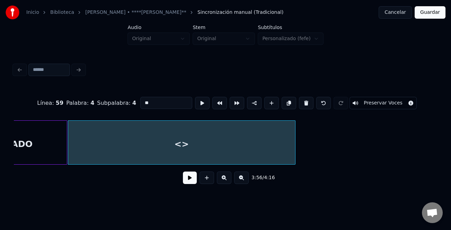
click at [308, 165] on div "ECHO Y SINCRONIZADO <>" at bounding box center [225, 142] width 423 height 44
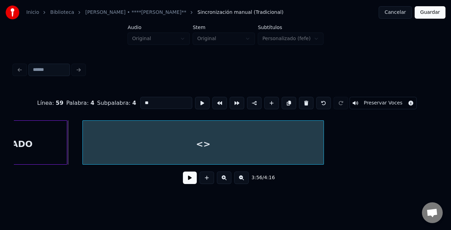
click at [262, 153] on div "<>" at bounding box center [203, 144] width 241 height 47
click at [244, 154] on div "<>" at bounding box center [203, 144] width 241 height 47
drag, startPoint x: 180, startPoint y: 109, endPoint x: 174, endPoint y: 104, distance: 7.8
click at [179, 108] on div "Línea : 59 Palabra : 4 Subpalabra : 4 ** Preservar Voces" at bounding box center [225, 103] width 423 height 35
click at [173, 103] on input "**" at bounding box center [166, 103] width 52 height 12
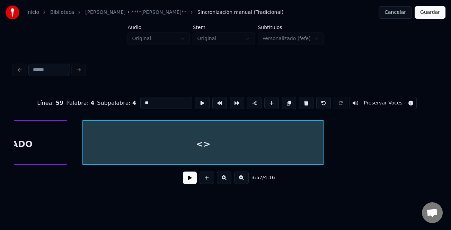
type input "*"
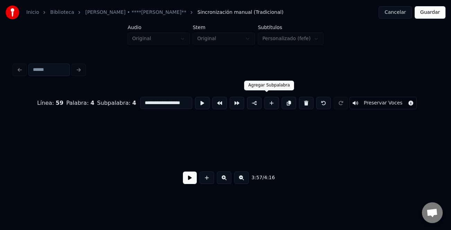
click at [268, 100] on button at bounding box center [271, 103] width 15 height 12
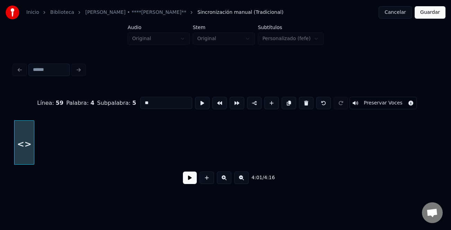
click at [230, 183] on button at bounding box center [224, 178] width 15 height 12
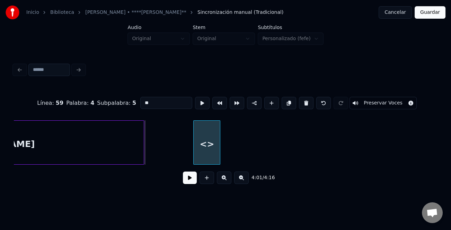
click at [206, 145] on div "<>" at bounding box center [207, 144] width 26 height 47
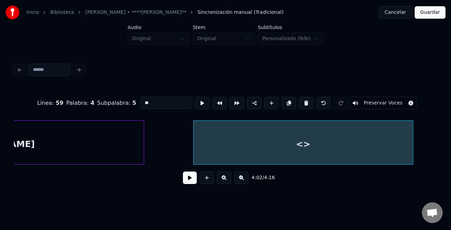
click at [411, 163] on div "<> POR [PERSON_NAME]" at bounding box center [225, 142] width 423 height 44
click at [153, 102] on input "**" at bounding box center [166, 103] width 52 height 12
type input "*"
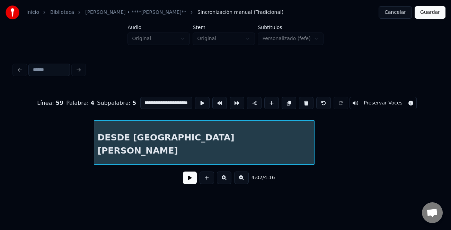
scroll to position [0, 16780]
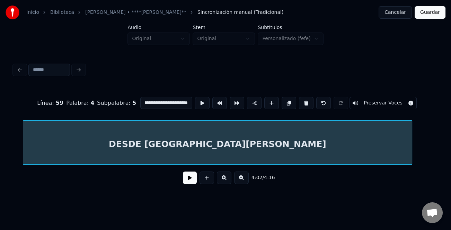
click at [410, 170] on div "**********" at bounding box center [225, 138] width 423 height 105
type input "**********"
click at [437, 13] on button "Guardar" at bounding box center [429, 12] width 31 height 12
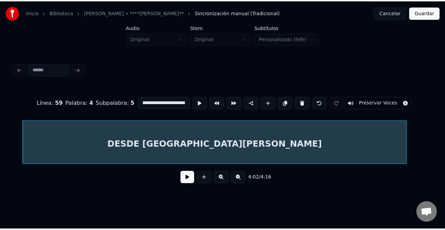
scroll to position [0, 0]
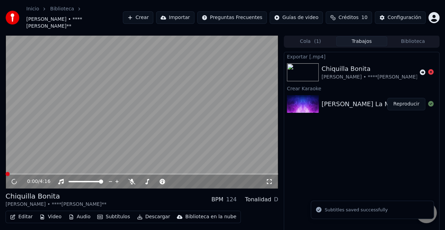
click at [229, 174] on span at bounding box center [142, 173] width 273 height 1
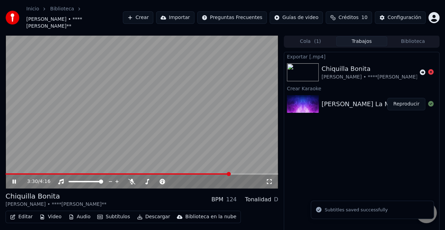
click at [235, 173] on span at bounding box center [142, 173] width 273 height 1
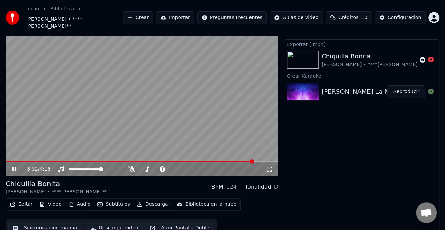
scroll to position [19, 0]
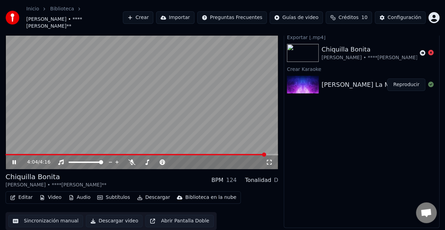
click at [14, 161] on icon at bounding box center [13, 162] width 3 height 4
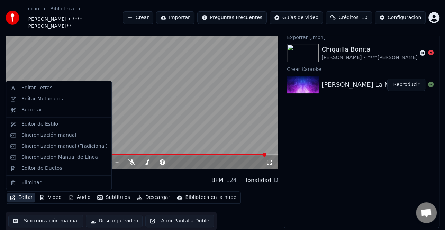
click at [25, 201] on button "Editar" at bounding box center [21, 198] width 28 height 10
click at [58, 148] on div "Sincronización manual (Tradicional)" at bounding box center [64, 146] width 86 height 7
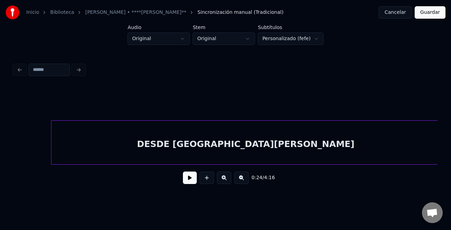
scroll to position [0, 16638]
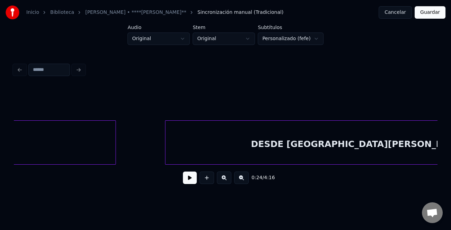
click at [356, 143] on div "DESDE [GEOGRAPHIC_DATA][PERSON_NAME]" at bounding box center [359, 144] width 389 height 47
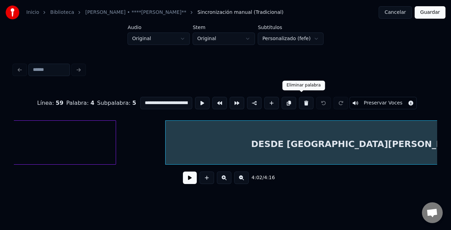
click at [302, 101] on button at bounding box center [306, 103] width 15 height 12
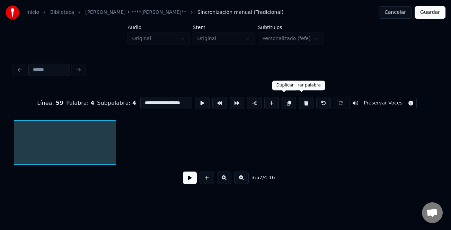
scroll to position [0, 16417]
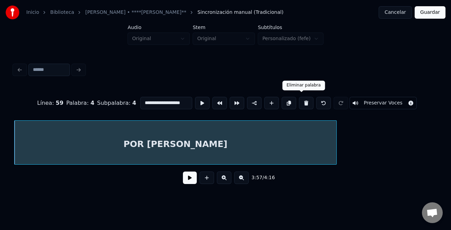
click at [304, 101] on button at bounding box center [306, 103] width 15 height 12
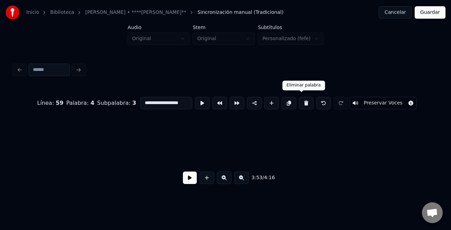
scroll to position [0, 16152]
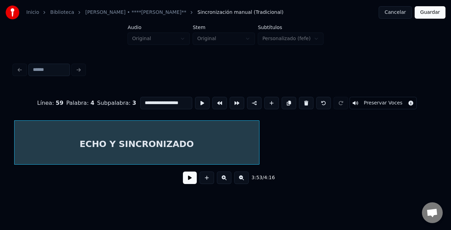
click at [303, 100] on button at bounding box center [306, 103] width 15 height 12
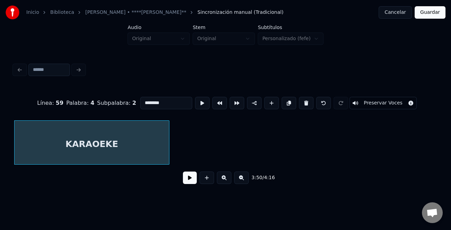
click at [299, 98] on button at bounding box center [306, 103] width 15 height 12
type input "**********"
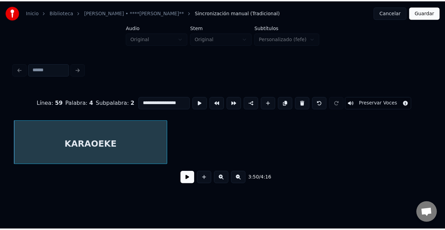
scroll to position [0, 15697]
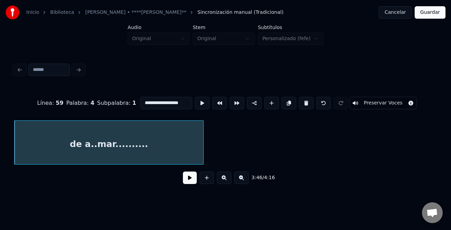
click at [431, 6] on button "Guardar" at bounding box center [429, 12] width 31 height 12
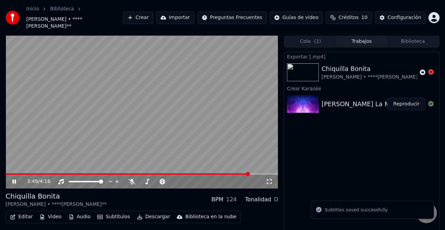
click at [249, 174] on span at bounding box center [142, 173] width 273 height 1
click at [235, 174] on div "3:50 / 4:16" at bounding box center [142, 111] width 273 height 153
click at [236, 175] on div "3:50 / 4:16" at bounding box center [142, 182] width 273 height 14
click at [236, 172] on video at bounding box center [142, 111] width 273 height 153
click at [235, 174] on span at bounding box center [129, 173] width 246 height 1
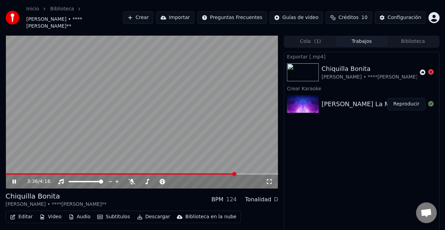
click at [201, 111] on video at bounding box center [142, 111] width 273 height 153
click at [200, 111] on video at bounding box center [142, 111] width 273 height 153
click at [152, 215] on button "Descargar" at bounding box center [153, 217] width 39 height 10
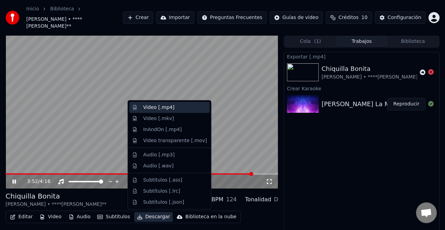
click at [181, 110] on div "Video [.mp4]" at bounding box center [175, 107] width 64 height 7
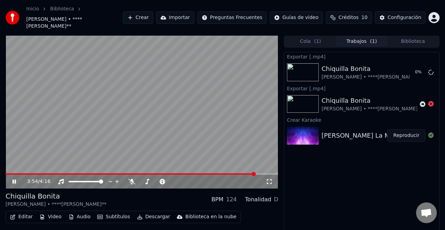
click at [12, 179] on icon at bounding box center [19, 182] width 16 height 6
click at [414, 72] on button "Mostrar" at bounding box center [410, 72] width 30 height 12
drag, startPoint x: 408, startPoint y: 73, endPoint x: 402, endPoint y: 0, distance: 73.3
click at [408, 72] on button "Mostrar" at bounding box center [410, 72] width 30 height 12
